Goal: Transaction & Acquisition: Purchase product/service

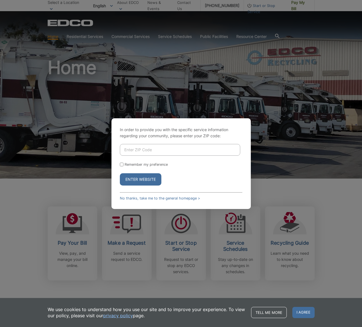
click at [136, 150] on input "Enter ZIP Code" at bounding box center [180, 150] width 120 height 12
type input "92084"
click at [135, 180] on button "Enter Website" at bounding box center [141, 179] width 42 height 12
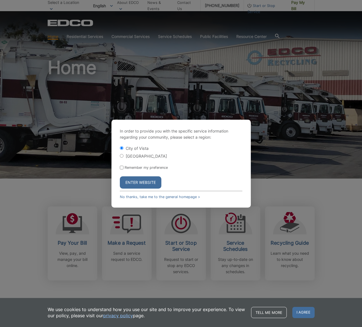
click at [136, 179] on button "Enter Website" at bounding box center [141, 182] width 42 height 12
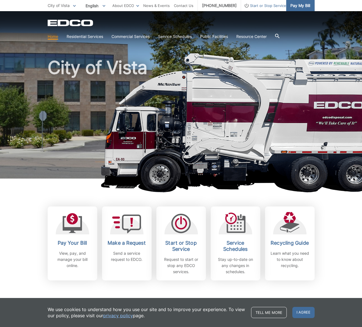
click at [302, 5] on span "Pay My Bill" at bounding box center [300, 6] width 20 height 6
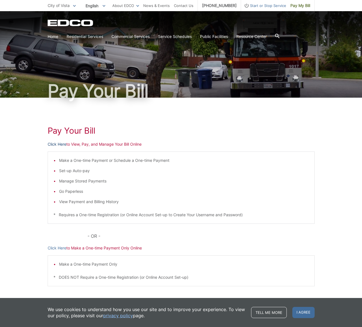
click at [54, 144] on link "Click Here" at bounding box center [57, 144] width 19 height 6
